Goal: Information Seeking & Learning: Learn about a topic

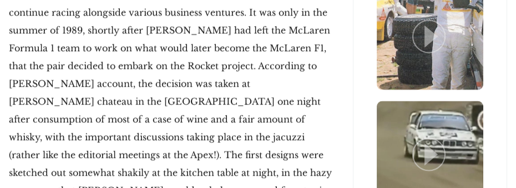
scroll to position [2096, 0]
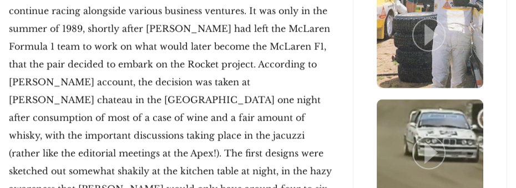
drag, startPoint x: 162, startPoint y: 139, endPoint x: 151, endPoint y: 141, distance: 10.8
click at [151, 141] on p "It would take 15 years before anything else was done; [PERSON_NAME] would make …" at bounding box center [172, 91] width 326 height 284
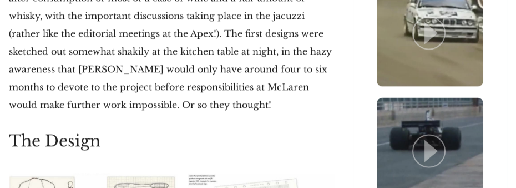
scroll to position [2244, 0]
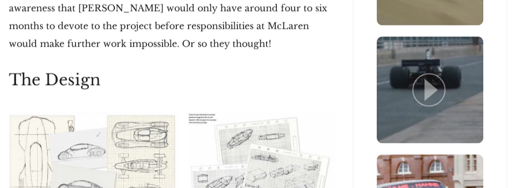
scroll to position [2293, 0]
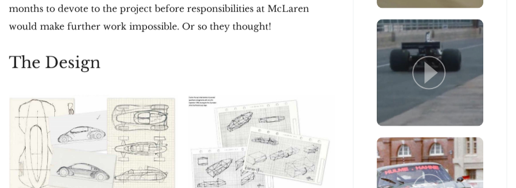
click at [110, 95] on img at bounding box center [93, 145] width 169 height 100
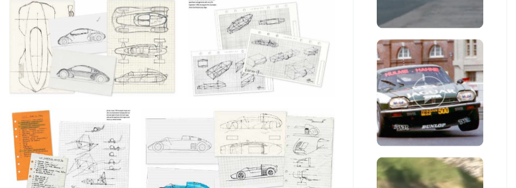
scroll to position [2392, 0]
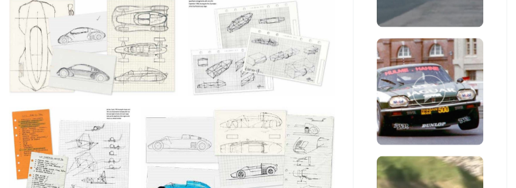
click at [246, 107] on img at bounding box center [238, 165] width 194 height 117
click at [298, 107] on img at bounding box center [238, 165] width 194 height 117
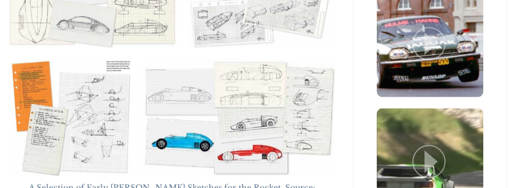
scroll to position [2441, 0]
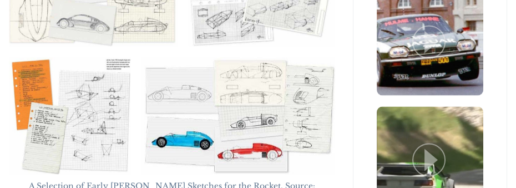
click at [199, 69] on img at bounding box center [238, 115] width 194 height 117
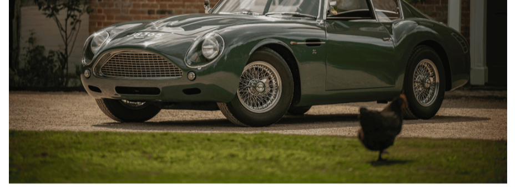
scroll to position [8482, 0]
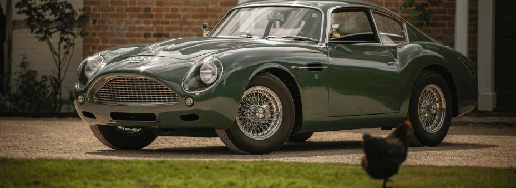
scroll to position [98, 0]
